Goal: Book appointment/travel/reservation

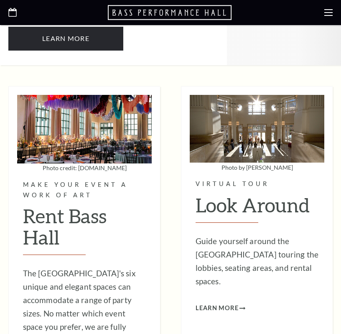
scroll to position [1882, 0]
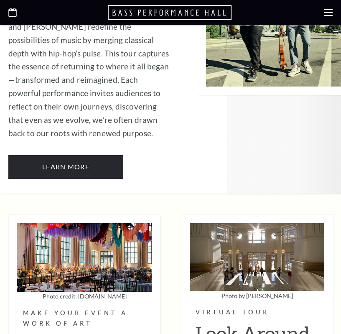
click at [17, 12] on div at bounding box center [170, 12] width 341 height 25
click at [17, 13] on div at bounding box center [170, 12] width 341 height 25
drag, startPoint x: 17, startPoint y: 13, endPoint x: 9, endPoint y: 14, distance: 7.6
click at [9, 14] on icon at bounding box center [12, 12] width 8 height 9
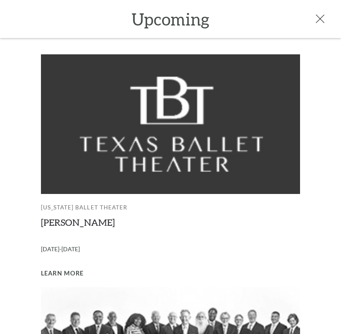
click at [322, 21] on icon at bounding box center [320, 19] width 8 height 8
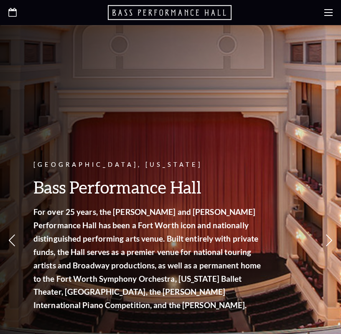
click at [325, 13] on icon at bounding box center [328, 12] width 8 height 8
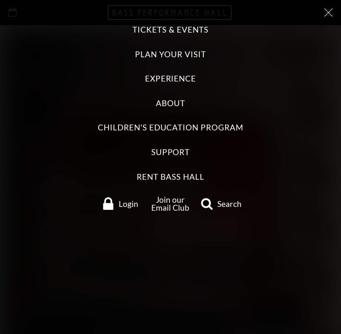
click at [181, 30] on label "Tickets & Events" at bounding box center [171, 29] width 76 height 11
click at [0, 0] on Events "Tickets & Events" at bounding box center [0, 0] width 0 height 0
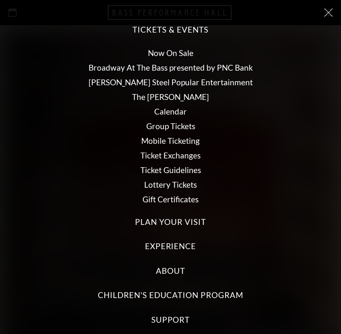
click at [166, 28] on label "Tickets & Events" at bounding box center [171, 29] width 76 height 11
click at [0, 0] on Events "Tickets & Events" at bounding box center [0, 0] width 0 height 0
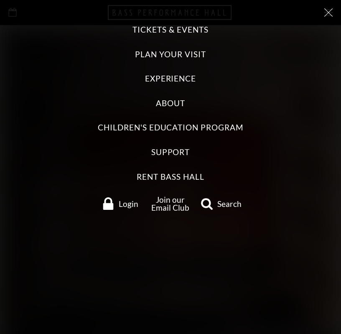
click at [166, 28] on label "Tickets & Events" at bounding box center [171, 29] width 76 height 11
click at [0, 0] on Events "Tickets & Events" at bounding box center [0, 0] width 0 height 0
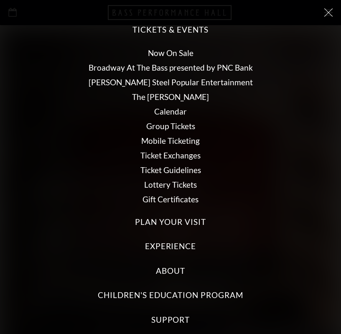
click at [164, 113] on link "Calendar" at bounding box center [170, 112] width 33 height 10
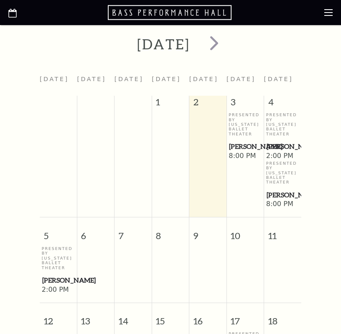
scroll to position [251, 0]
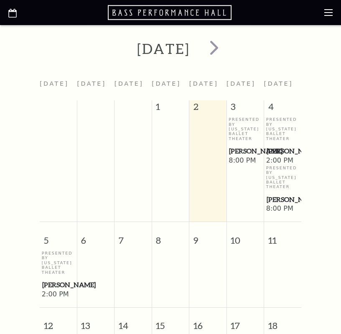
click at [239, 138] on p "Presented By Texas Ballet Theater" at bounding box center [245, 129] width 33 height 24
click at [235, 156] on span "[PERSON_NAME]" at bounding box center [245, 151] width 32 height 10
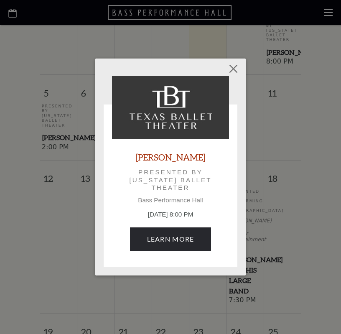
scroll to position [418, 0]
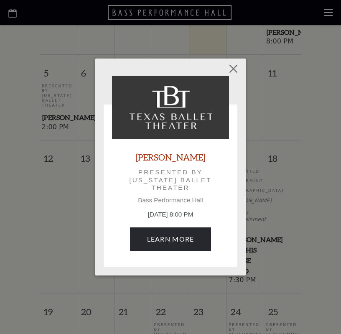
click at [159, 161] on link "[PERSON_NAME]" at bounding box center [170, 156] width 69 height 11
click at [178, 158] on link "[PERSON_NAME]" at bounding box center [170, 156] width 69 height 11
